Goal: Find specific page/section: Find specific page/section

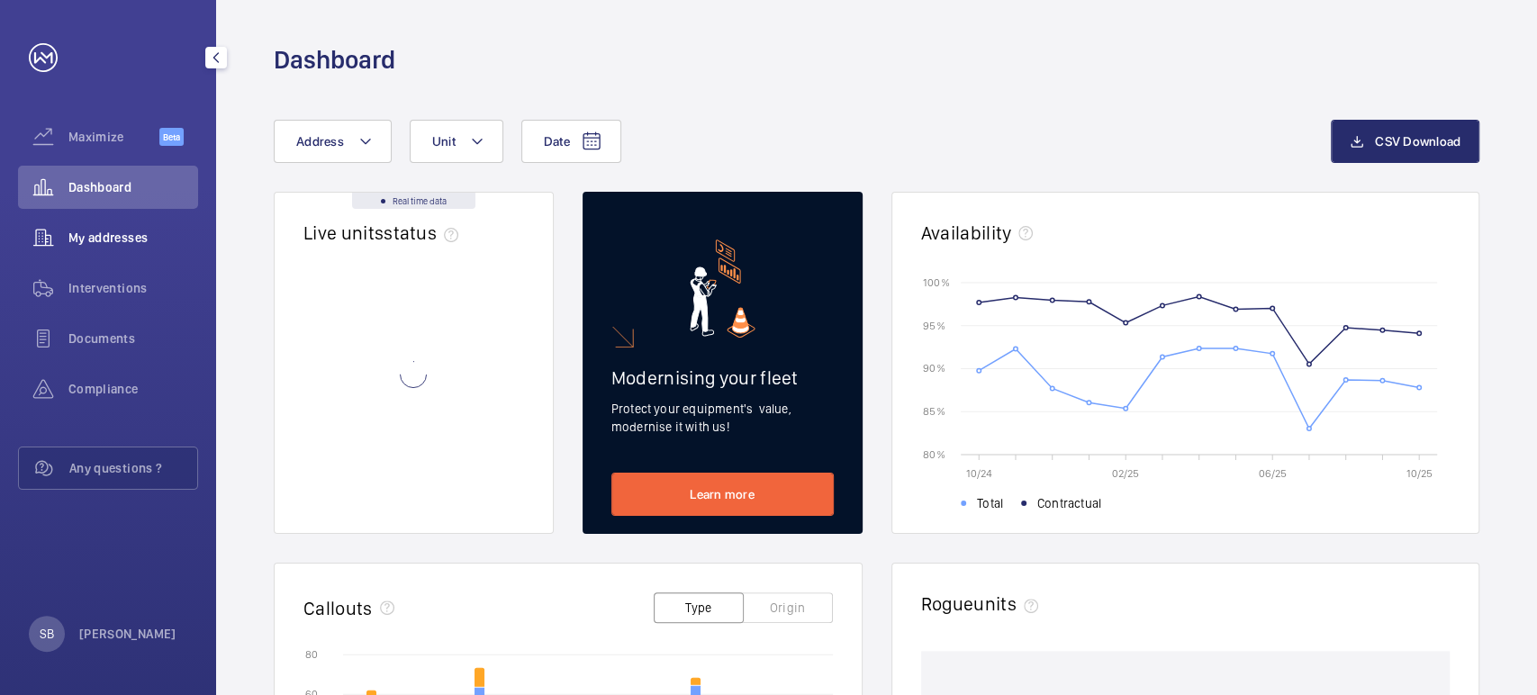
click at [111, 244] on span "My addresses" at bounding box center [133, 238] width 130 height 18
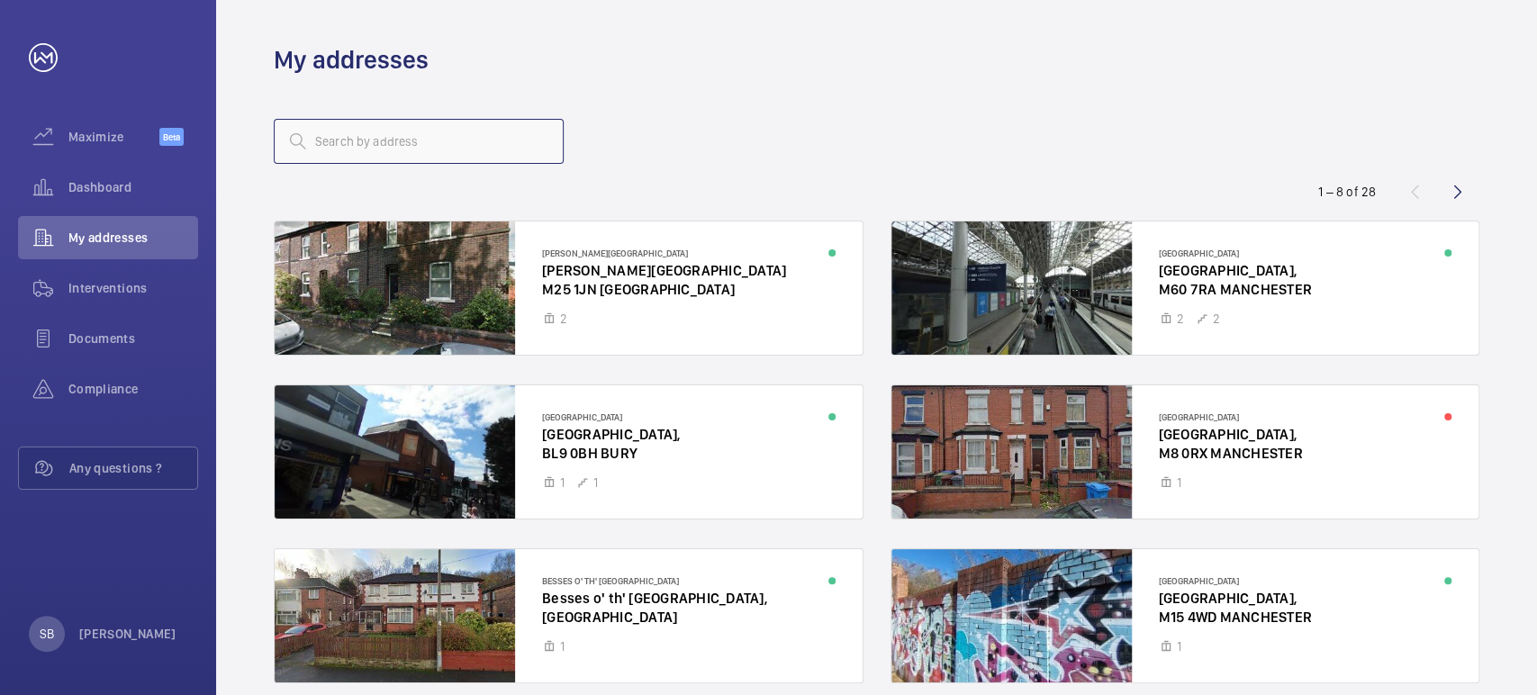
click at [404, 153] on input "text" at bounding box center [419, 141] width 290 height 45
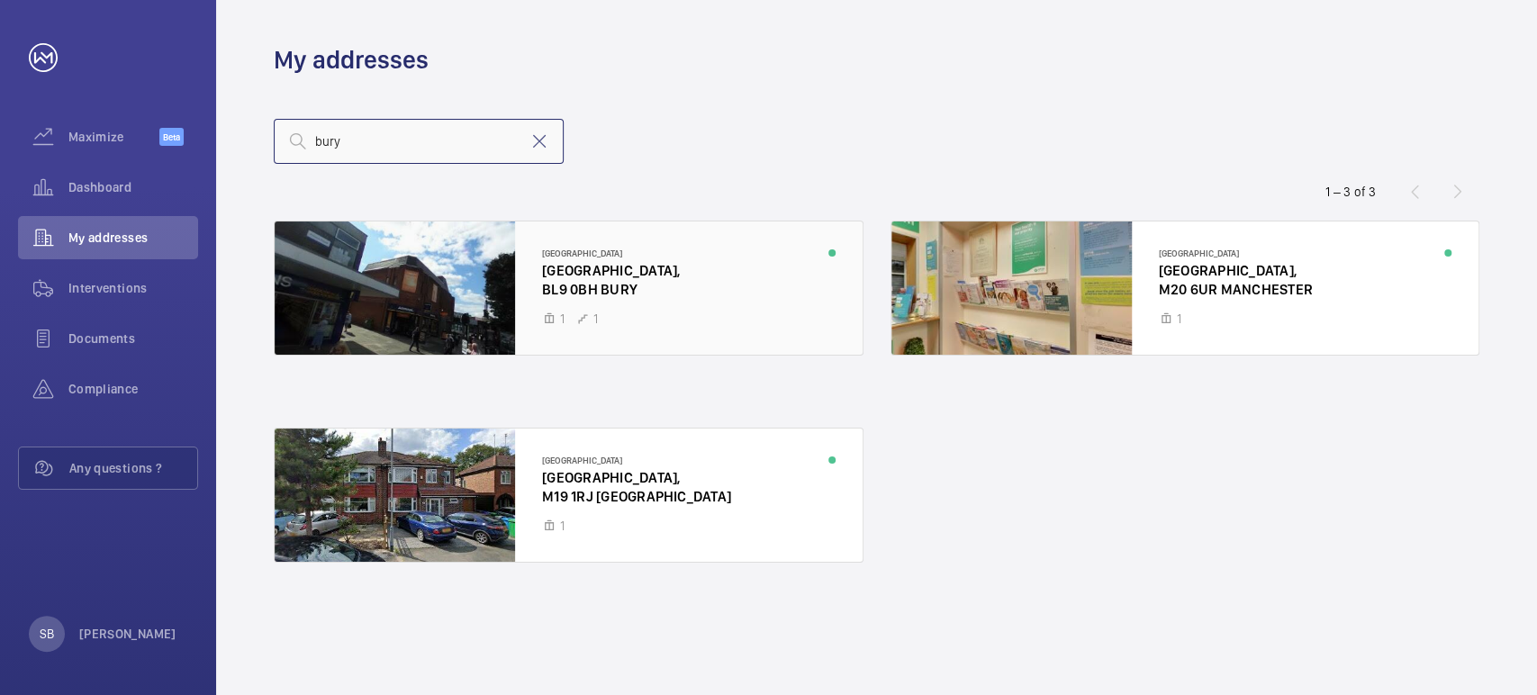
type input "bury"
click at [623, 272] on div at bounding box center [569, 288] width 588 height 133
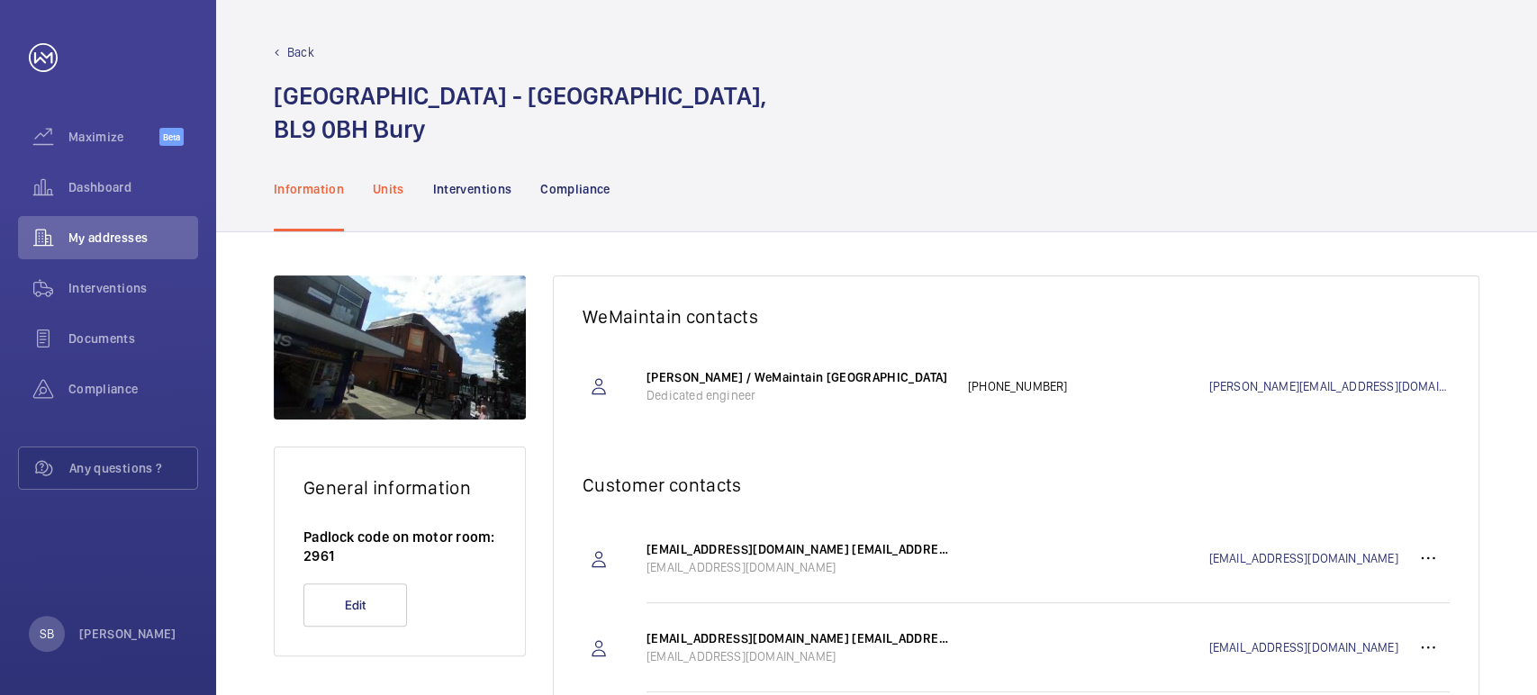
click at [395, 200] on div "Units" at bounding box center [389, 189] width 32 height 86
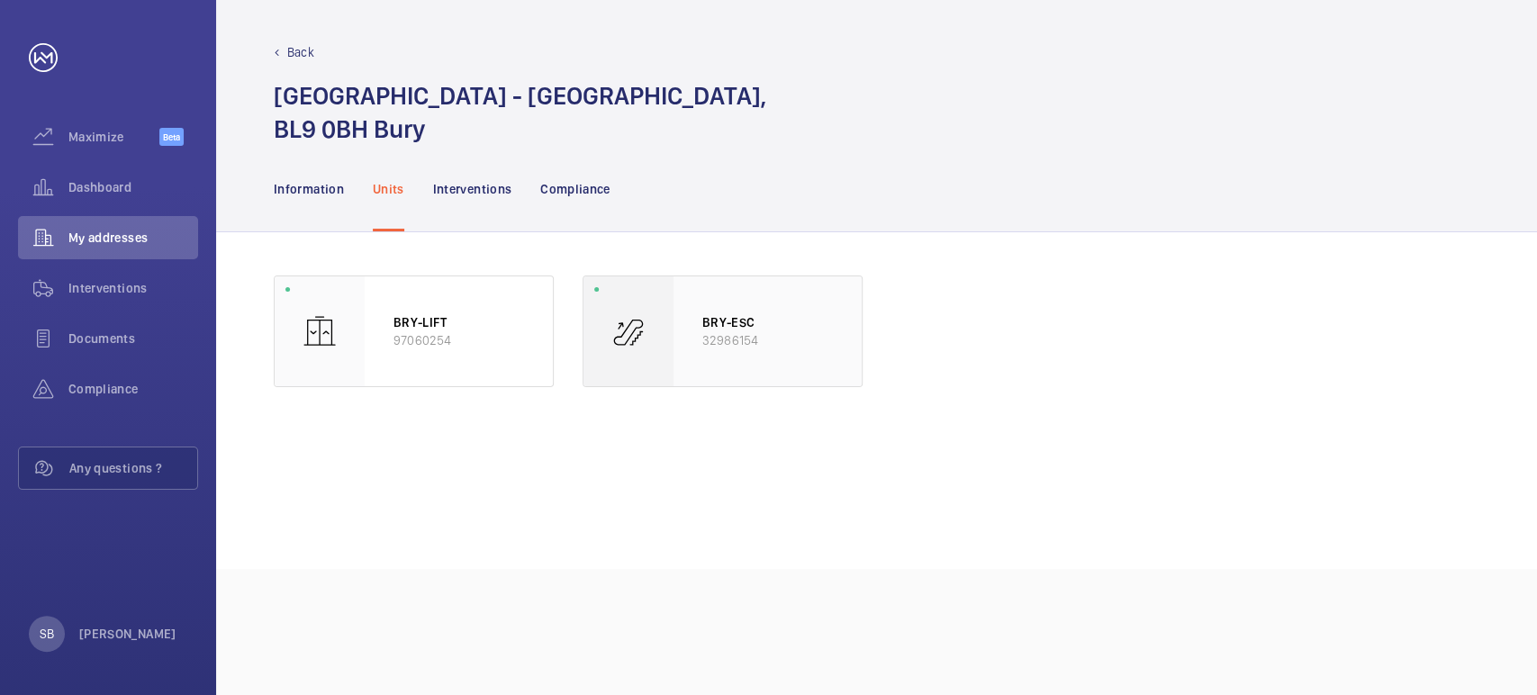
click at [664, 323] on div at bounding box center [629, 332] width 90 height 110
